Goal: Information Seeking & Learning: Learn about a topic

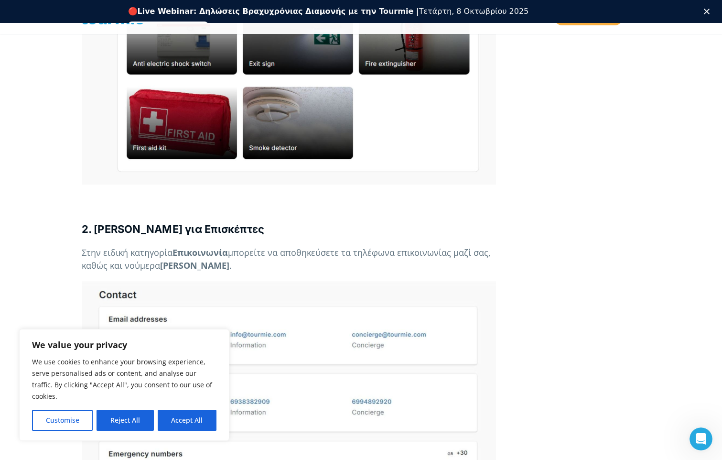
scroll to position [2034, 0]
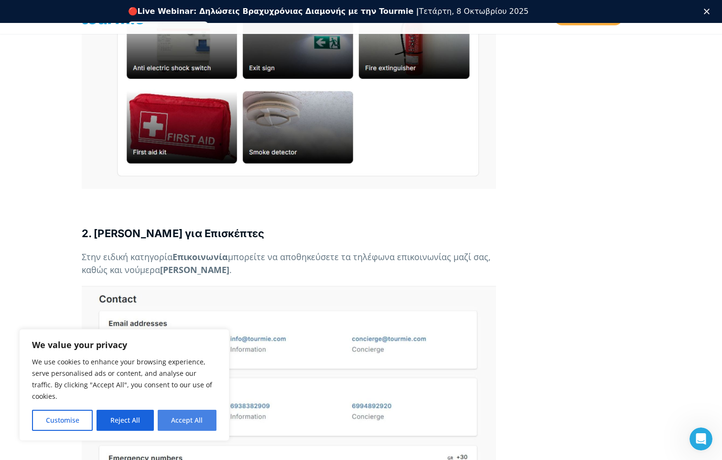
click at [194, 417] on button "Accept All" at bounding box center [187, 419] width 59 height 21
checkbox input "true"
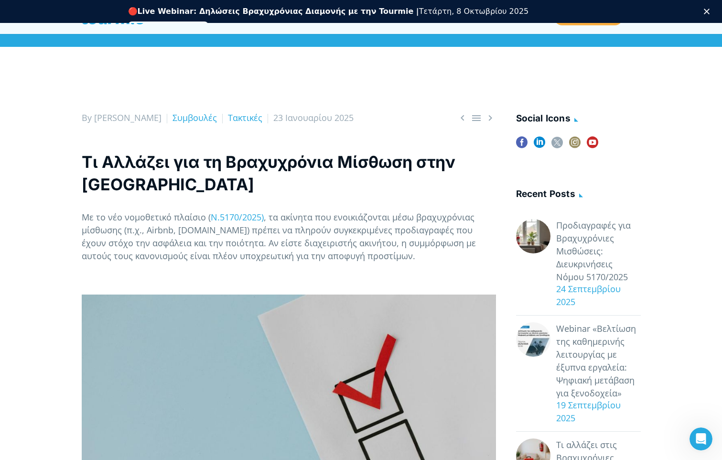
scroll to position [128, 0]
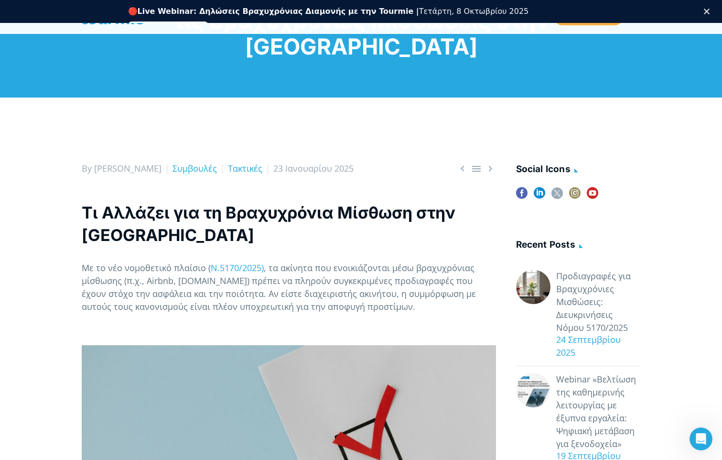
click at [709, 9] on icon "Κλείσιμο" at bounding box center [707, 12] width 6 height 6
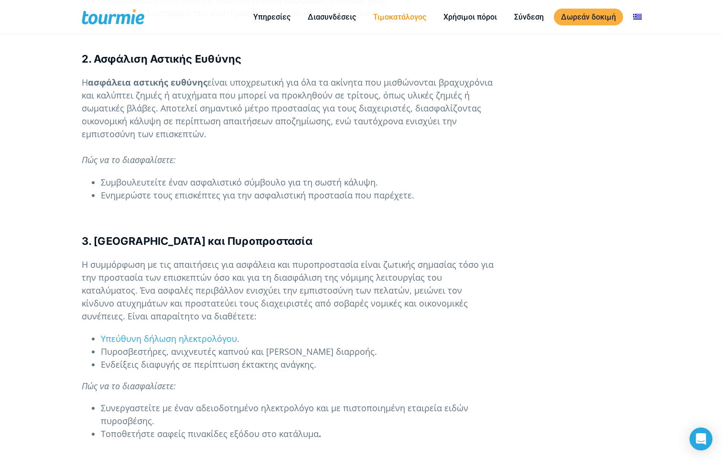
scroll to position [968, 0]
